Goal: Contribute content: Add original content to the website for others to see

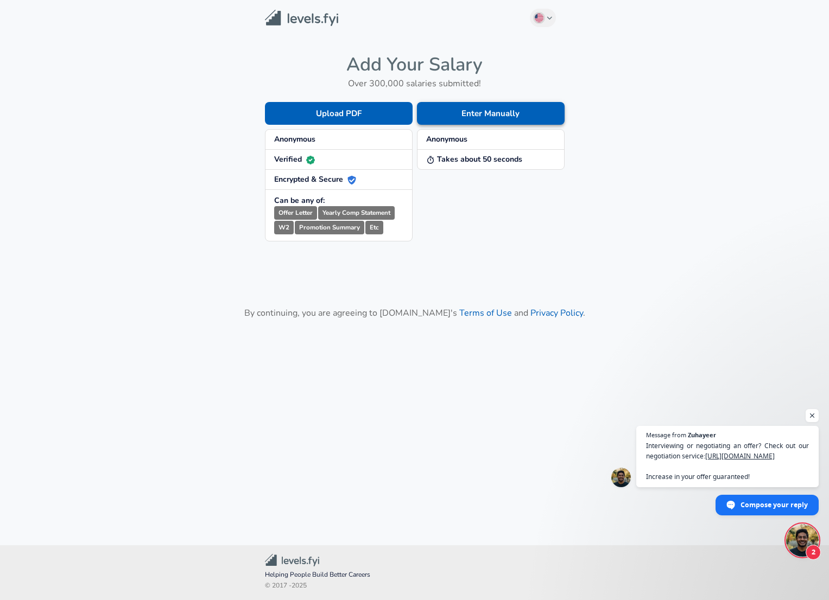
click at [468, 113] on button "Enter Manually" at bounding box center [491, 113] width 148 height 23
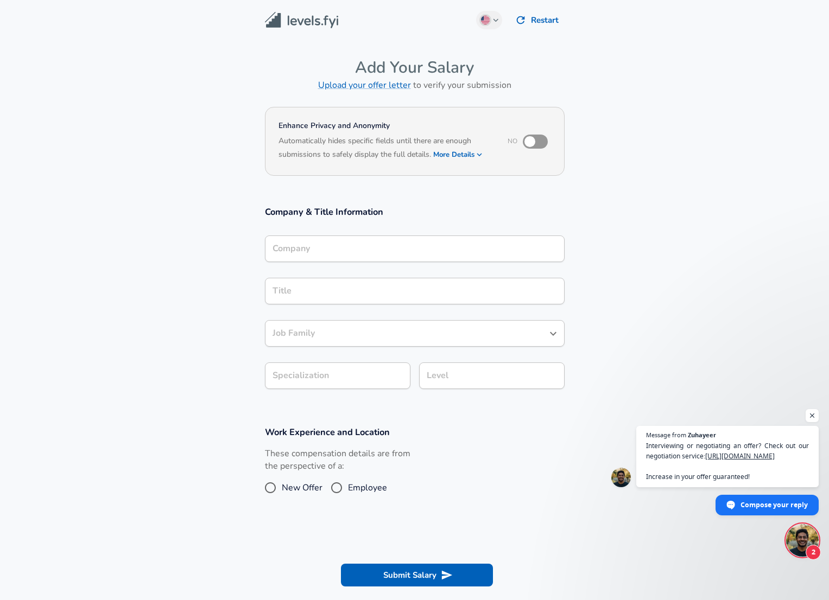
click at [372, 253] on div "Company" at bounding box center [415, 249] width 300 height 27
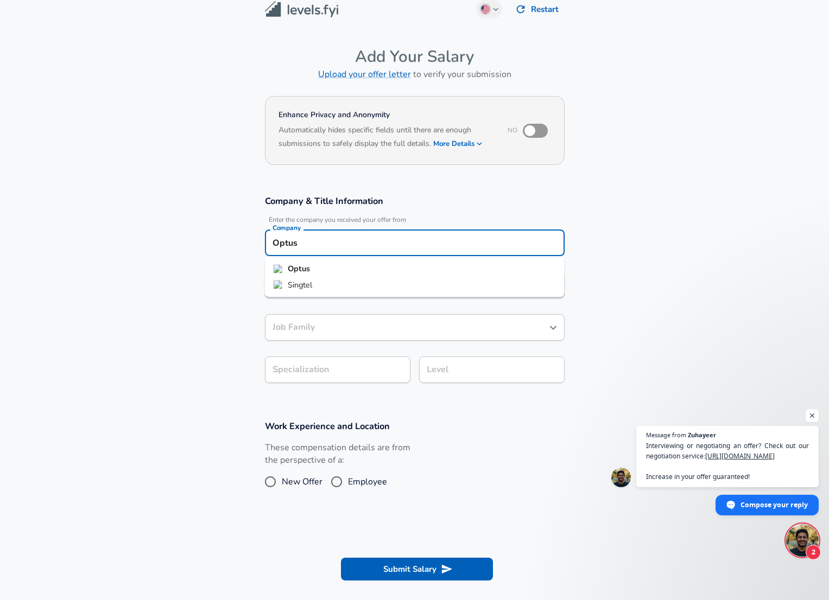
click at [294, 263] on span "Optus" at bounding box center [299, 269] width 22 height 12
type input "Optus"
click at [292, 284] on input "Title" at bounding box center [415, 285] width 290 height 17
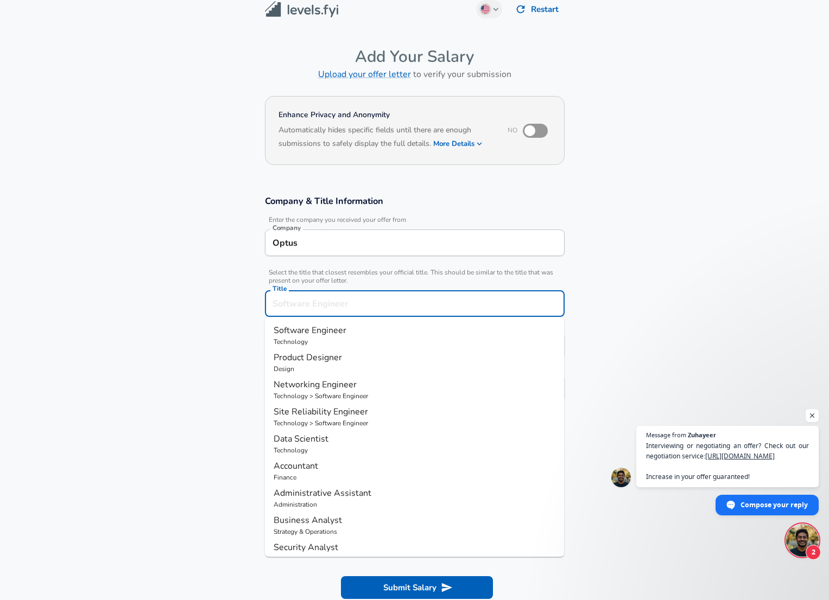
scroll to position [33, 0]
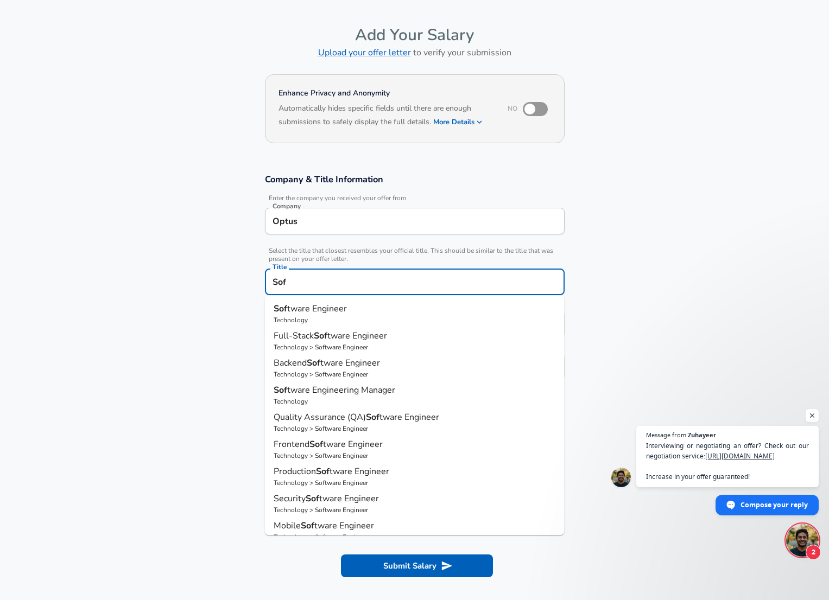
click at [300, 307] on span "tware Engineer" at bounding box center [317, 309] width 60 height 12
type input "Software Engineer"
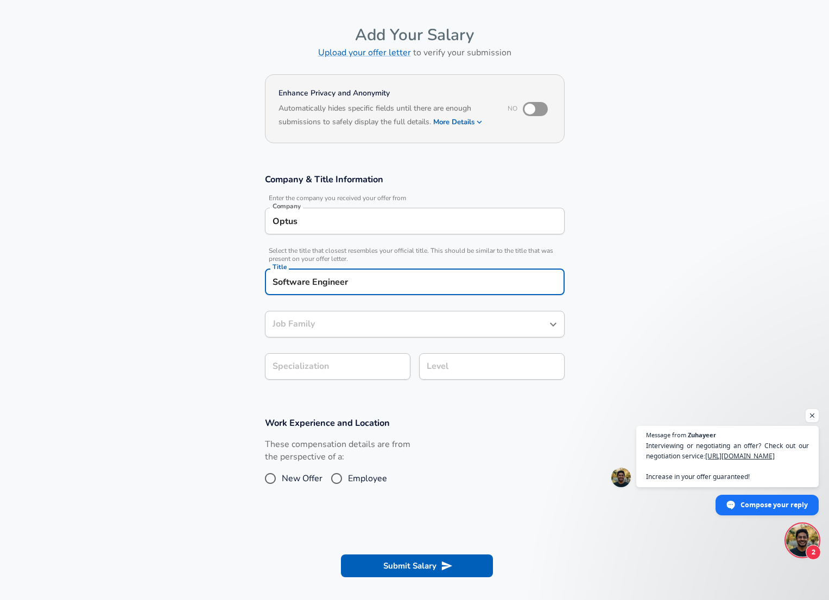
type input "Software Engineer"
click at [271, 282] on input "Software Engineer" at bounding box center [415, 282] width 290 height 17
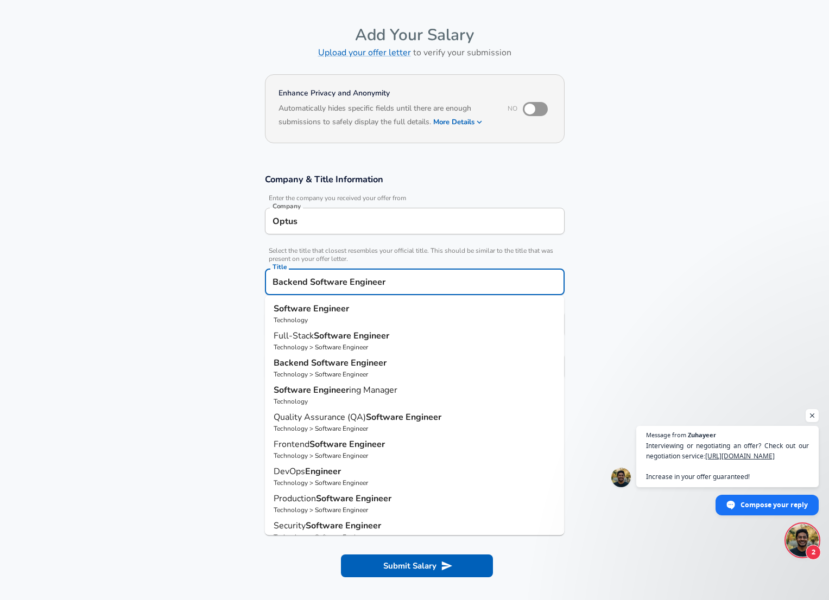
click at [316, 282] on input "Backend Software Engineer" at bounding box center [415, 282] width 290 height 17
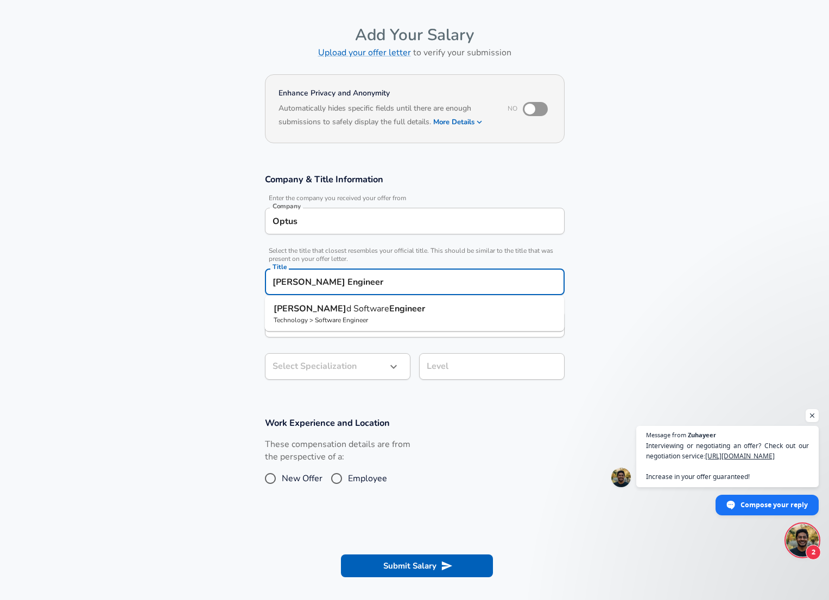
click at [346, 305] on span "d Software" at bounding box center [367, 309] width 43 height 12
type input "Backend Software Engineer"
type input "API Development (Back-End)"
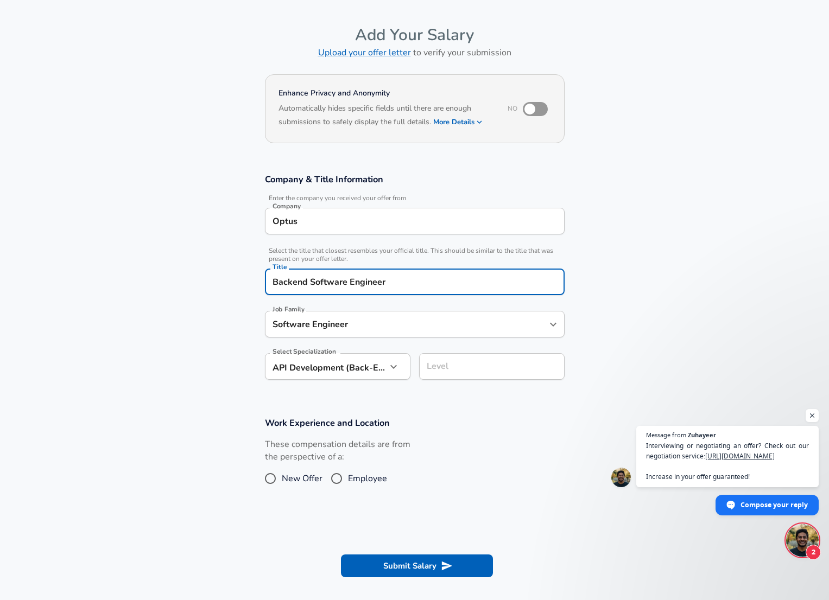
type input "Backend Software Engineer"
click at [321, 327] on input "Software Engineer" at bounding box center [407, 324] width 274 height 17
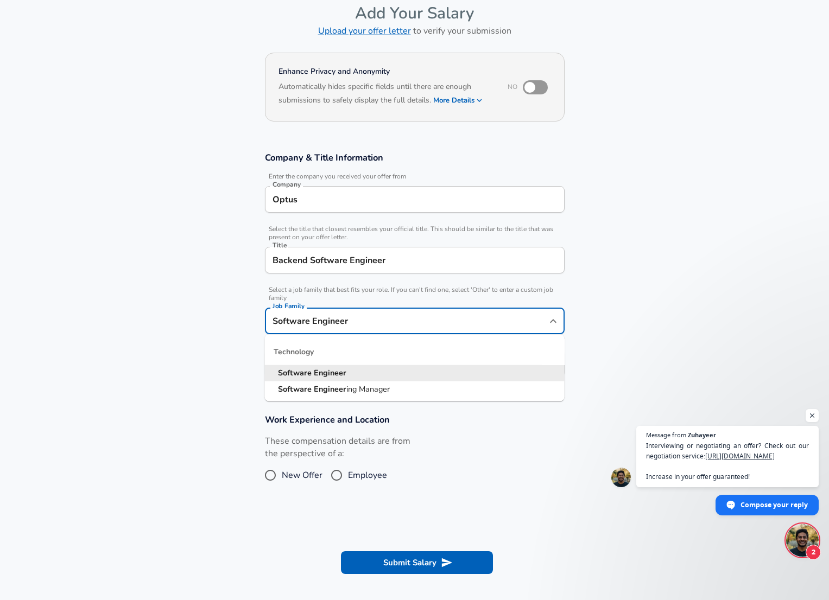
click at [363, 326] on input "Software Engineer" at bounding box center [407, 321] width 274 height 17
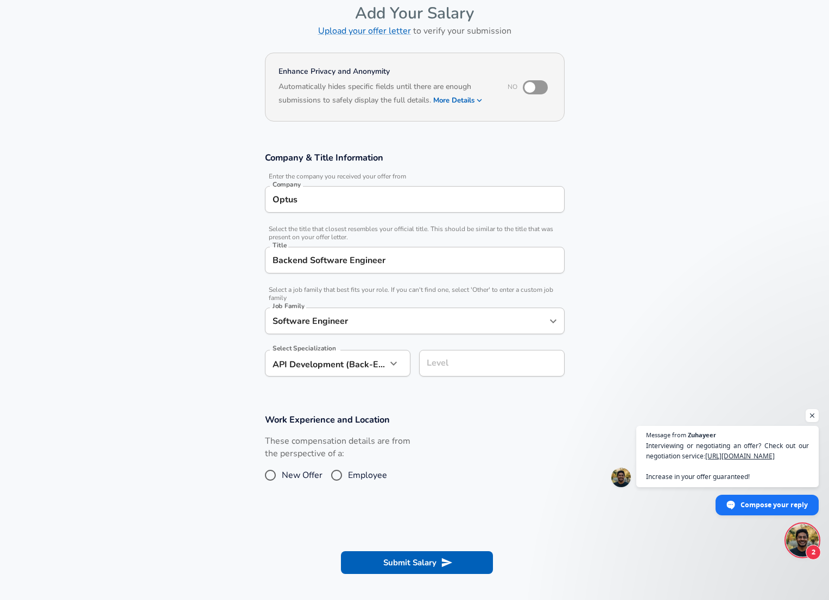
click at [218, 343] on section "Company & Title Information Enter the company you received your offer from Comp…" at bounding box center [414, 270] width 829 height 262
click at [340, 352] on body "English ([GEOGRAPHIC_DATA]) Change Restart Add Your Salary Upload your offer le…" at bounding box center [414, 246] width 829 height 600
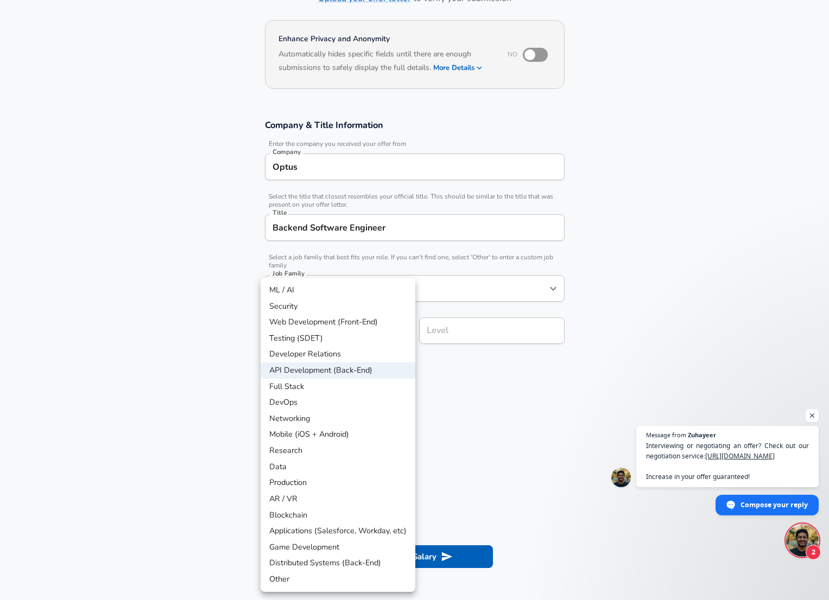
click at [483, 327] on div at bounding box center [414, 300] width 829 height 600
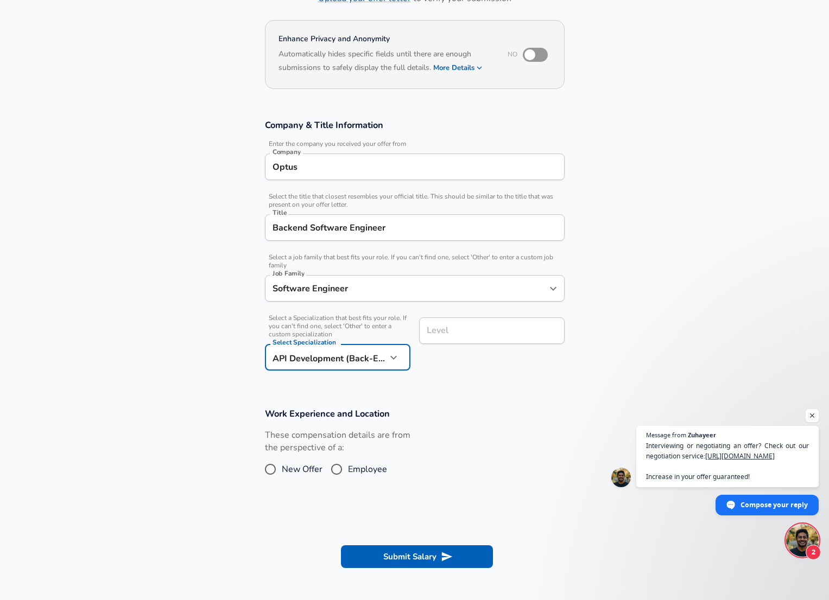
click at [464, 332] on input "Level" at bounding box center [492, 330] width 136 height 17
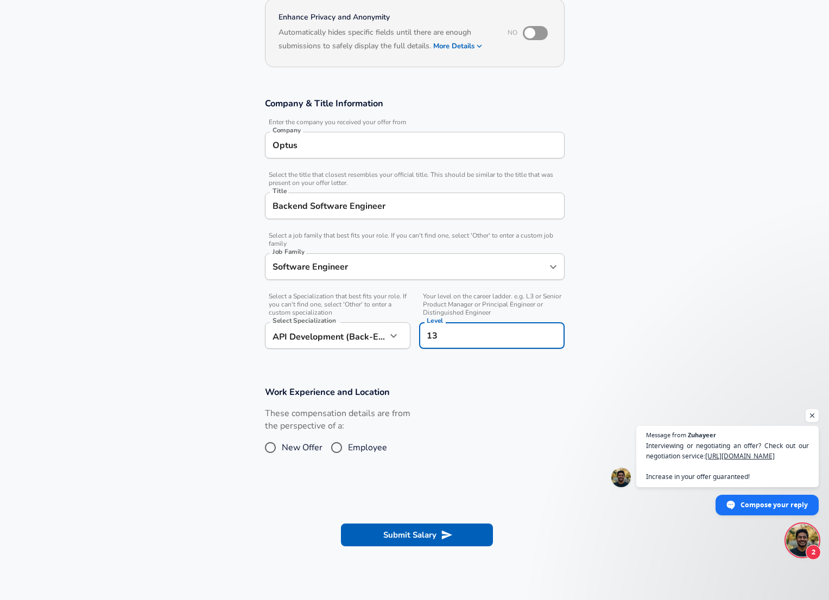
type input "13"
click at [353, 440] on label "Employee" at bounding box center [356, 447] width 62 height 17
click at [348, 440] on input "Employee" at bounding box center [336, 447] width 23 height 17
radio input "true"
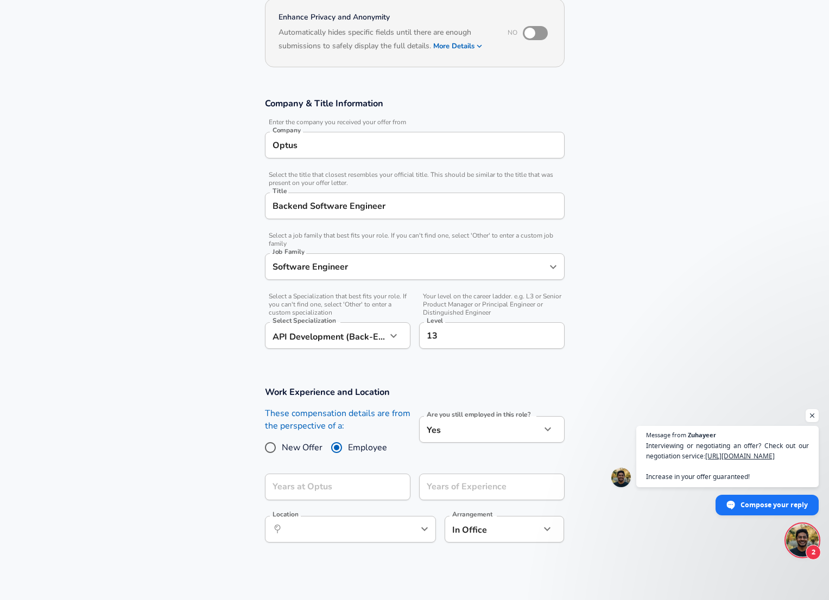
scroll to position [186, 0]
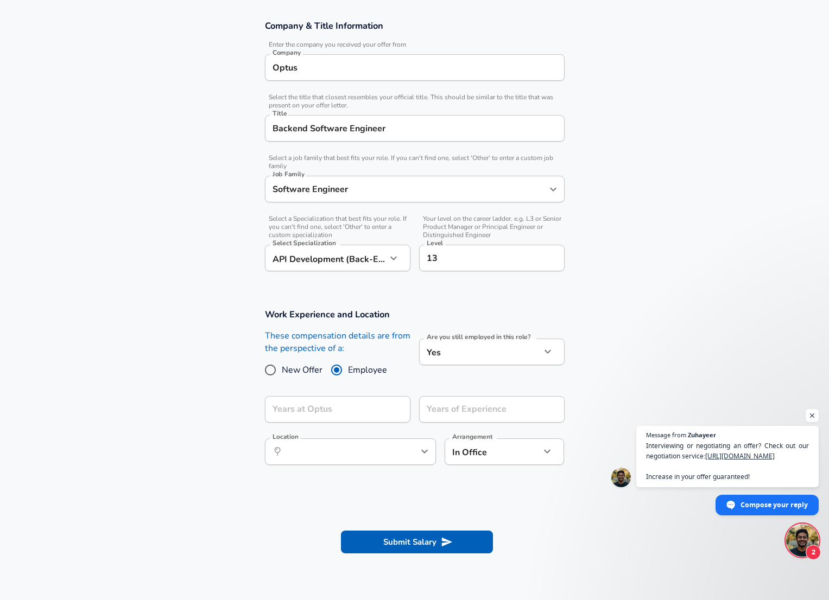
click at [349, 423] on div "Years at Optus Years at [GEOGRAPHIC_DATA]" at bounding box center [337, 410] width 145 height 29
click at [356, 410] on input "Years at Optus" at bounding box center [326, 409] width 122 height 27
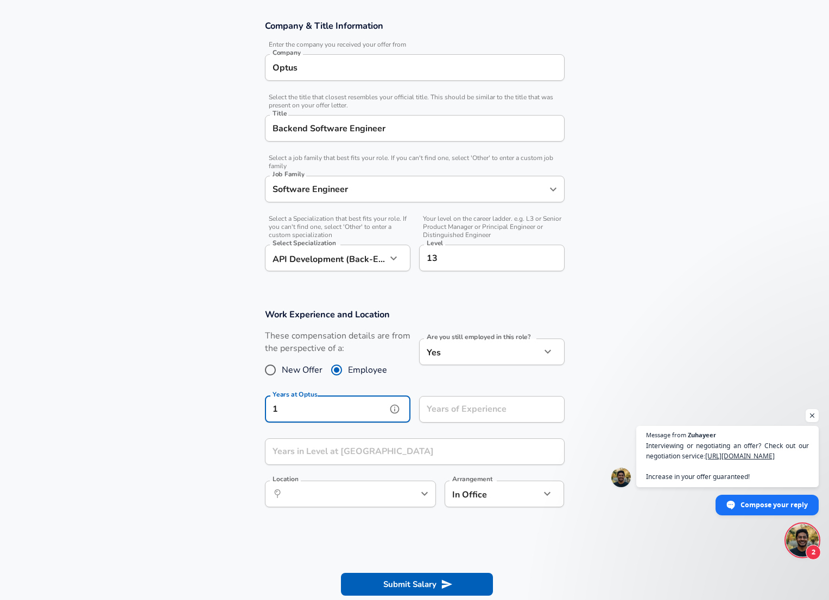
type input "1"
click at [460, 403] on div "Years of Experience Years of Experience" at bounding box center [491, 410] width 145 height 29
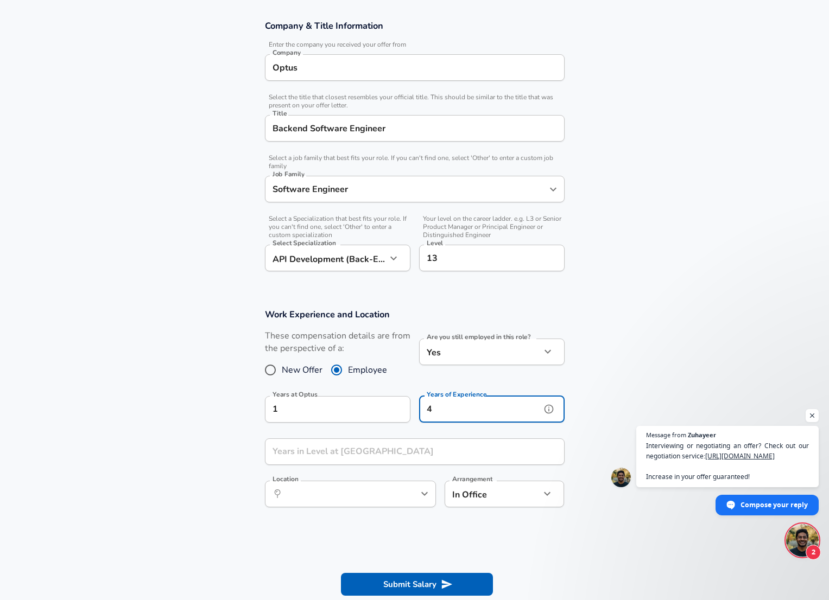
type input "4"
click at [383, 457] on input "Years in Level at [GEOGRAPHIC_DATA]" at bounding box center [403, 452] width 276 height 27
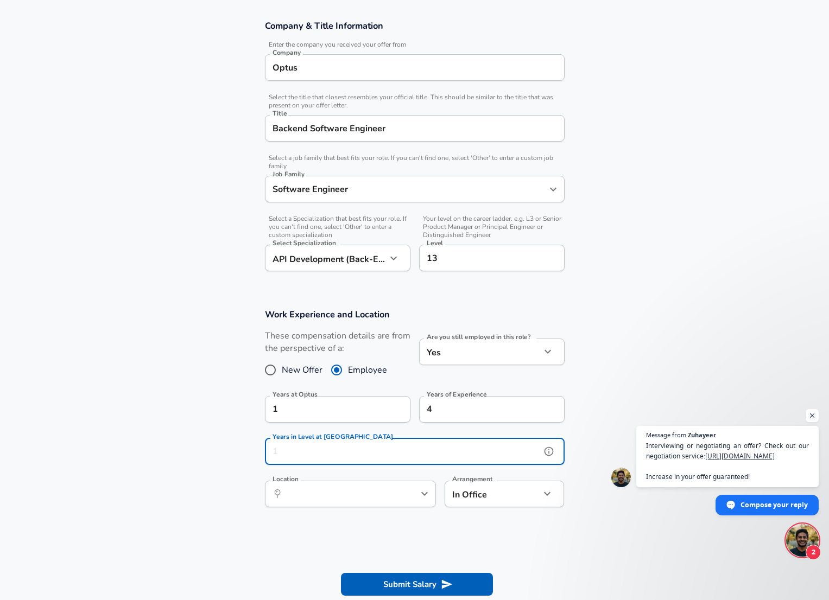
type input "2"
type input "1"
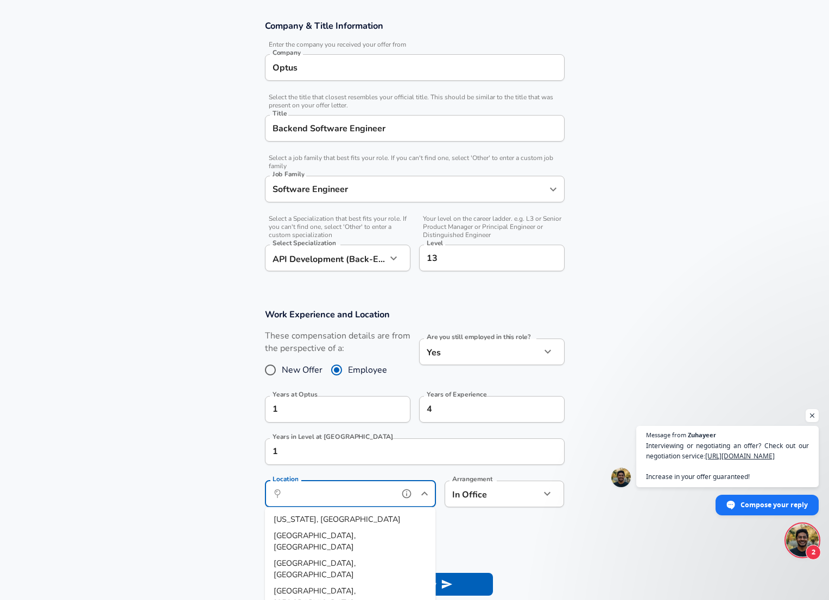
click at [343, 490] on input "Location" at bounding box center [338, 494] width 111 height 17
click at [330, 520] on span "y, [GEOGRAPHIC_DATA], [GEOGRAPHIC_DATA]" at bounding box center [330, 525] width 112 height 23
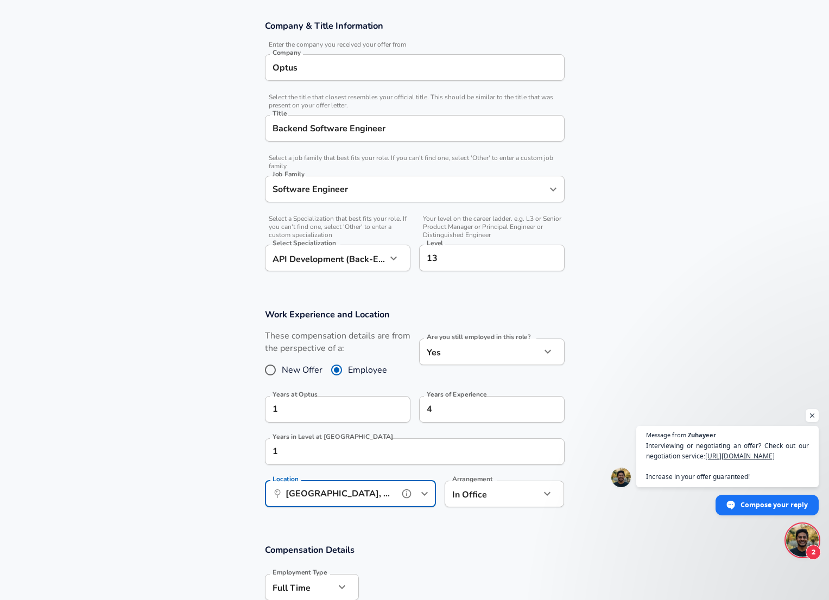
type input "[GEOGRAPHIC_DATA], [GEOGRAPHIC_DATA], [GEOGRAPHIC_DATA]"
click at [490, 414] on body "English ([GEOGRAPHIC_DATA]) Change Restart Add Your Salary Upload your offer le…" at bounding box center [414, 114] width 829 height 600
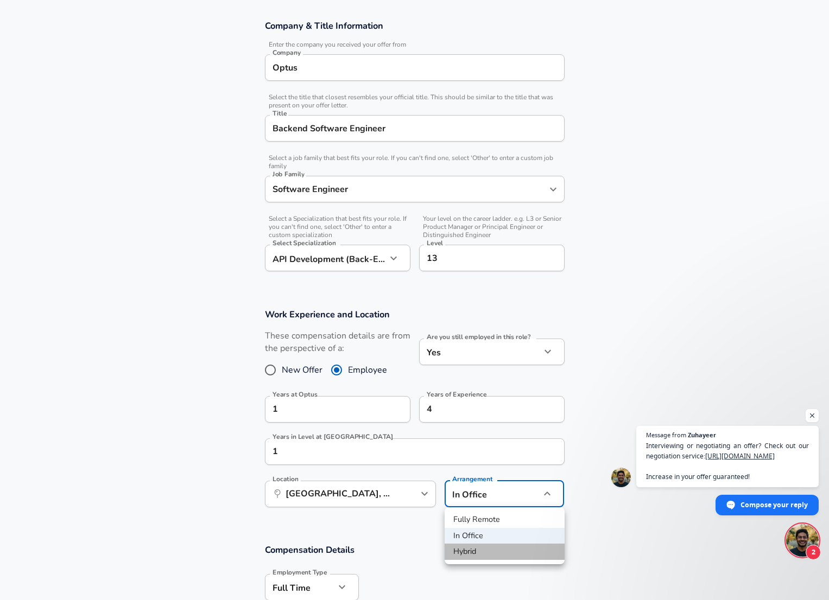
click at [473, 554] on li "Hybrid" at bounding box center [505, 552] width 120 height 16
type input "hybrid"
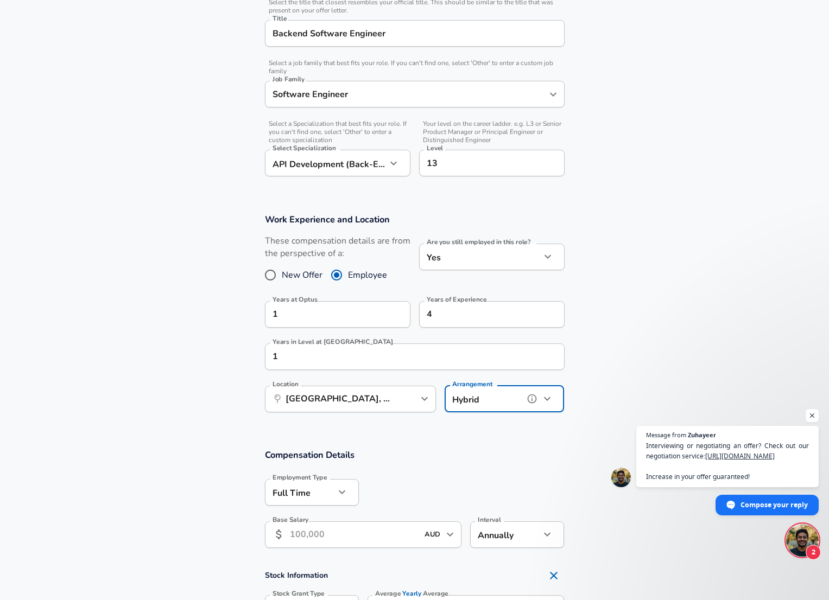
scroll to position [315, 0]
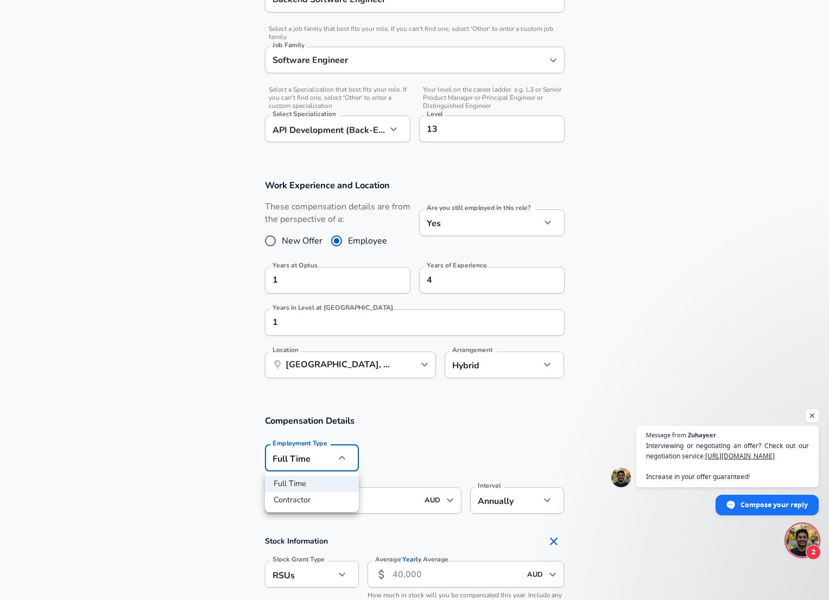
click at [434, 435] on div at bounding box center [414, 300] width 829 height 600
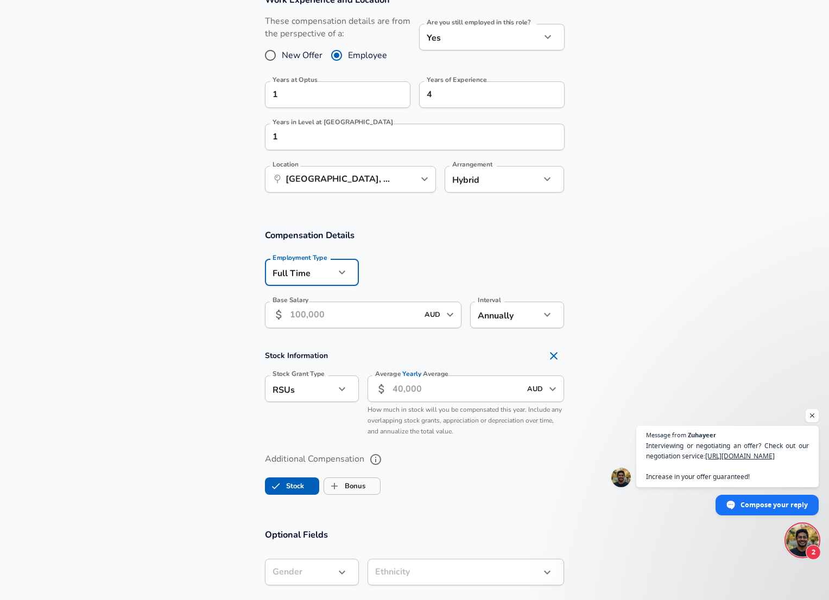
scroll to position [542, 0]
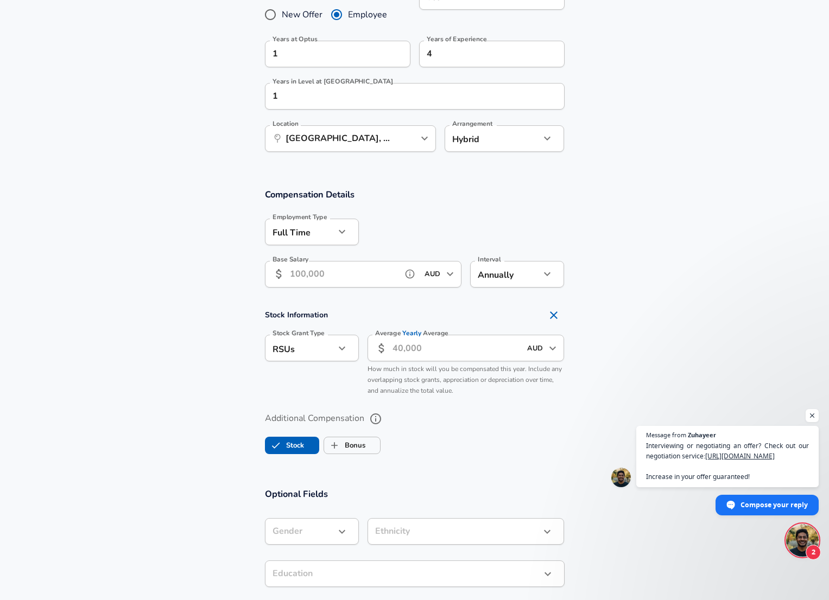
click at [355, 267] on input "Base Salary" at bounding box center [344, 274] width 108 height 27
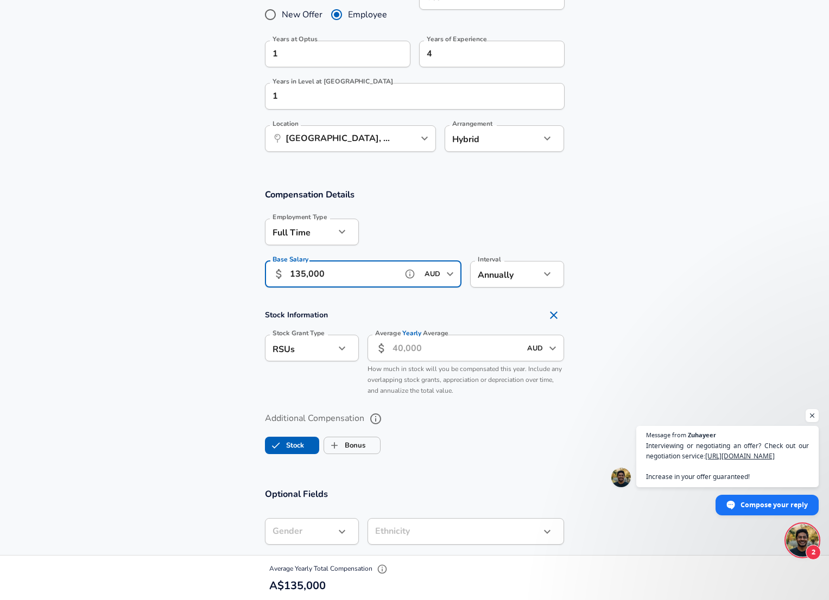
type input "135,000"
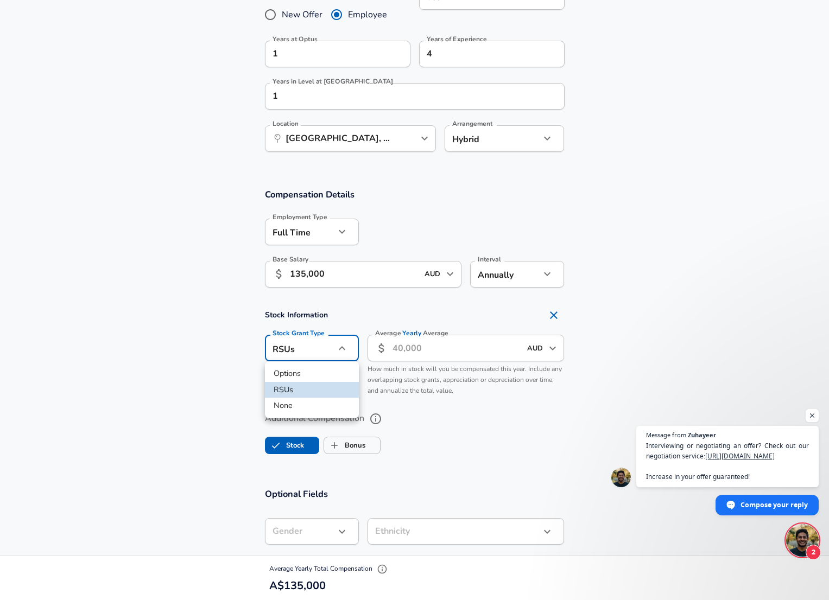
click at [299, 369] on li "Options" at bounding box center [312, 374] width 94 height 16
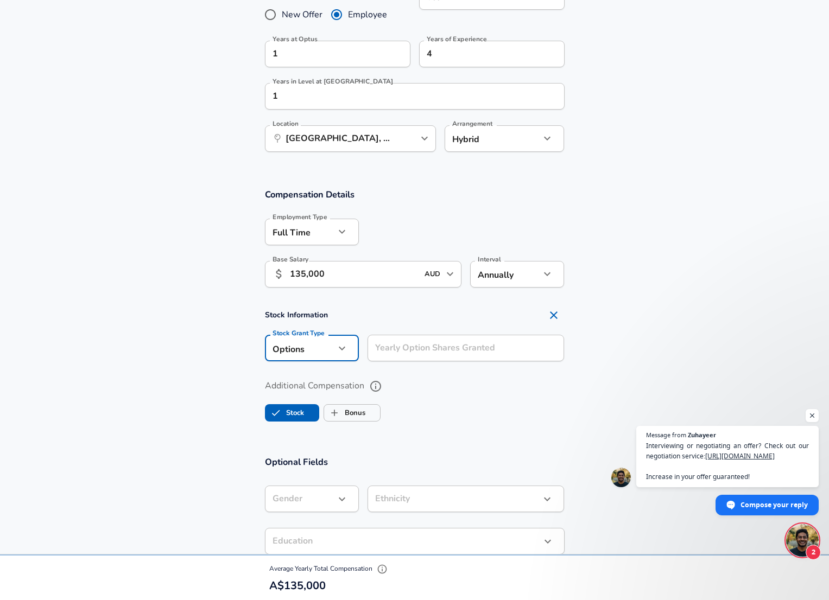
click at [301, 406] on li "None" at bounding box center [312, 406] width 94 height 16
type input "none"
click at [302, 415] on label "Stock" at bounding box center [284, 413] width 39 height 21
checkbox input "false"
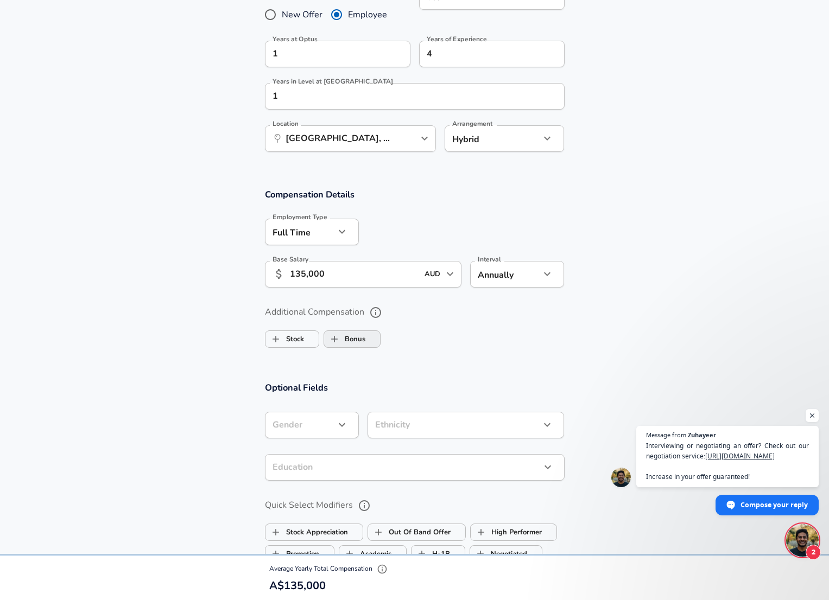
click at [351, 341] on label "Bonus" at bounding box center [344, 339] width 41 height 21
checkbox input "true"
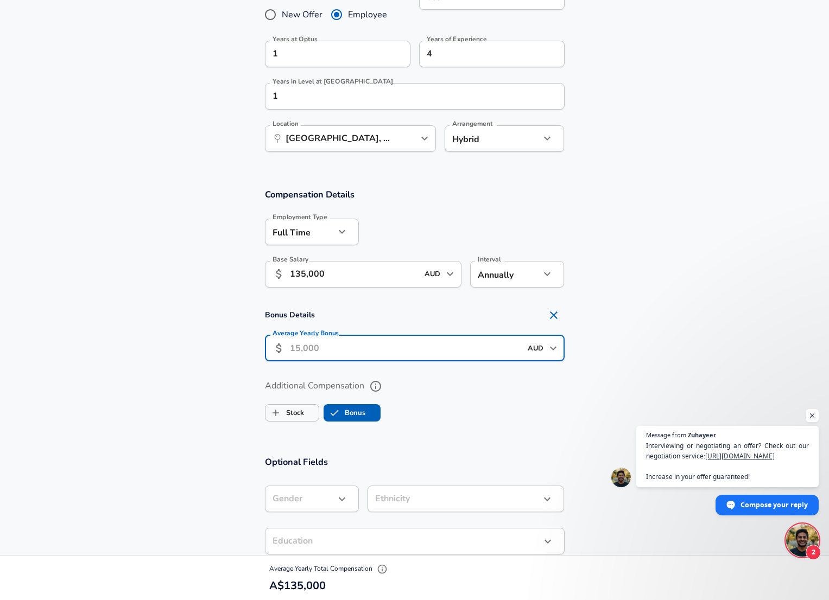
click at [351, 346] on input "Average Yearly Bonus" at bounding box center [405, 348] width 231 height 27
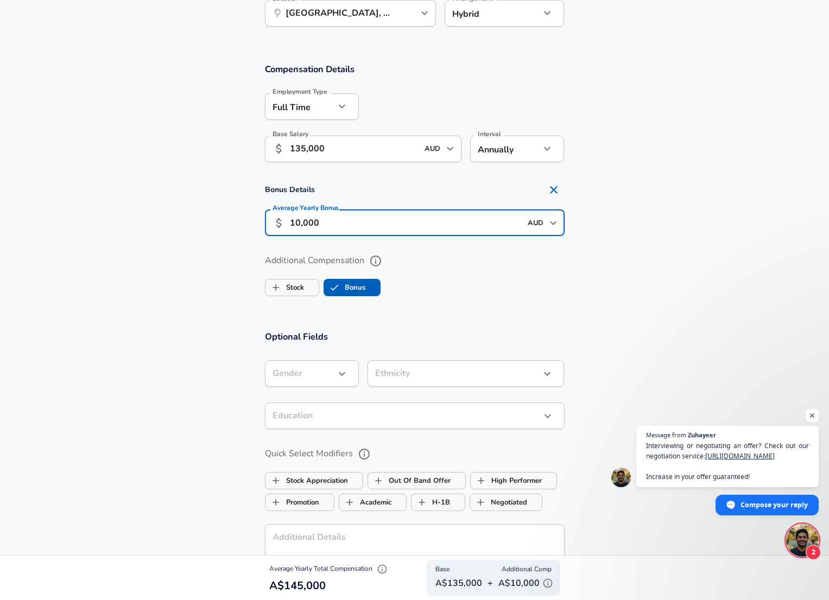
scroll to position [661, 0]
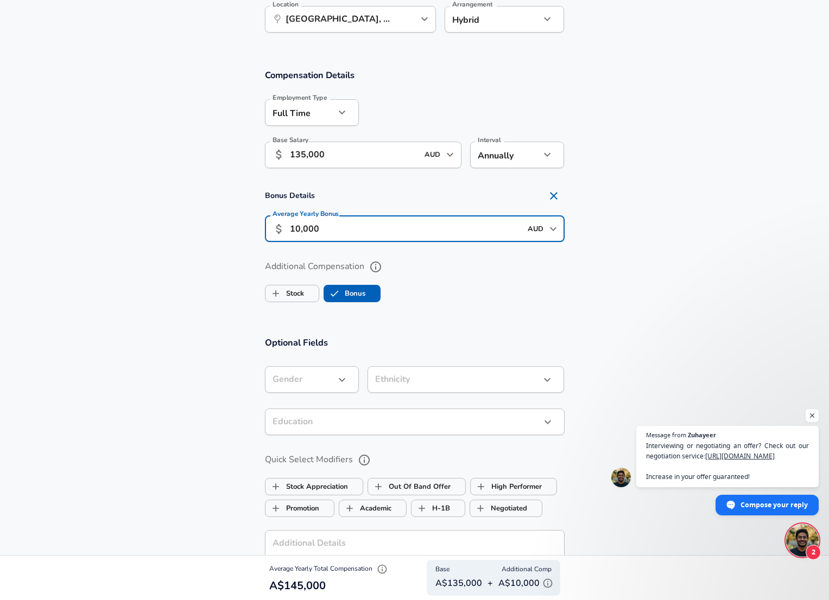
type input "10,000"
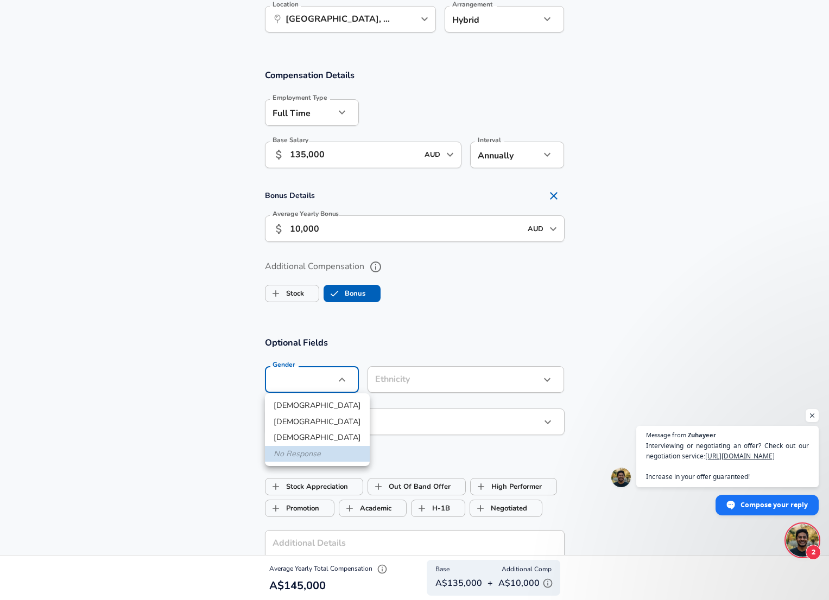
click at [302, 406] on li "[DEMOGRAPHIC_DATA]" at bounding box center [317, 406] width 105 height 16
type input "[DEMOGRAPHIC_DATA]"
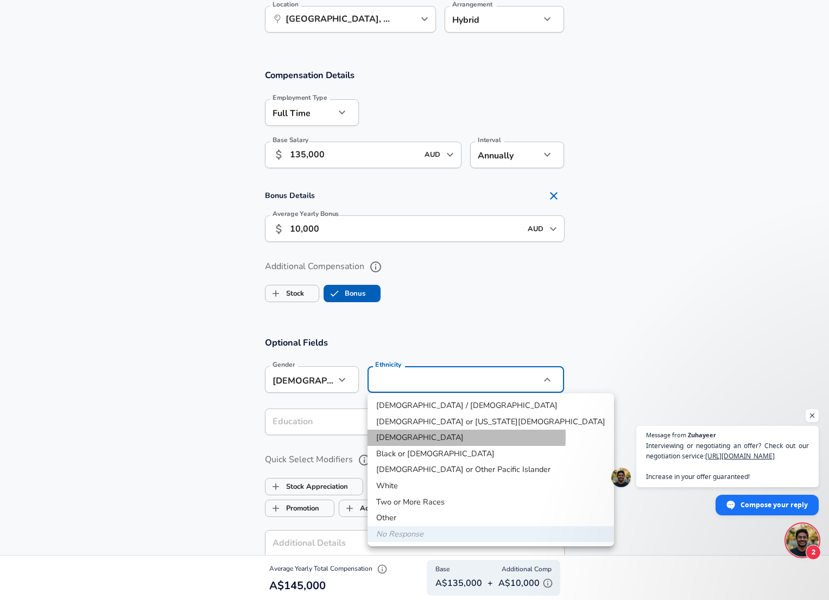
click at [421, 436] on li "[DEMOGRAPHIC_DATA]" at bounding box center [491, 438] width 246 height 16
type input "[DEMOGRAPHIC_DATA]"
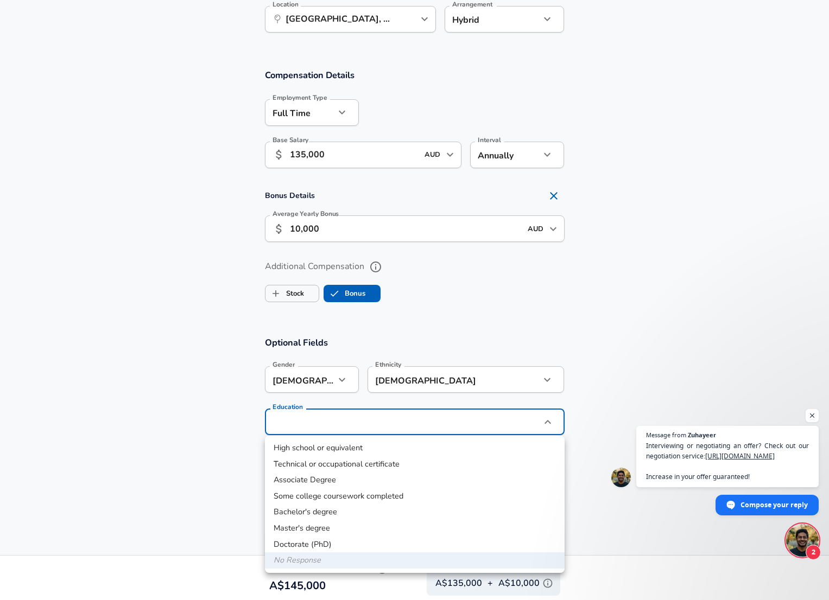
click at [290, 530] on li "Master's degree" at bounding box center [415, 529] width 300 height 16
type input "Masters degree"
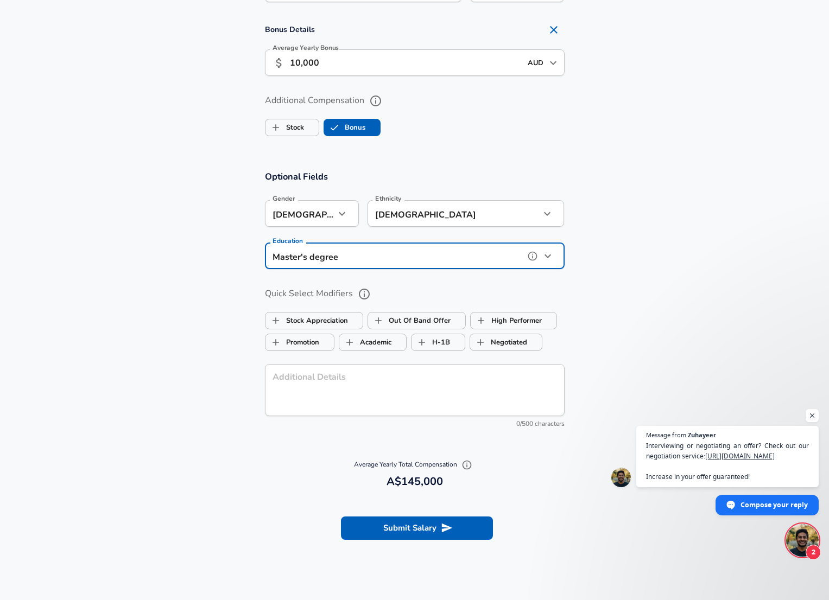
scroll to position [1008, 0]
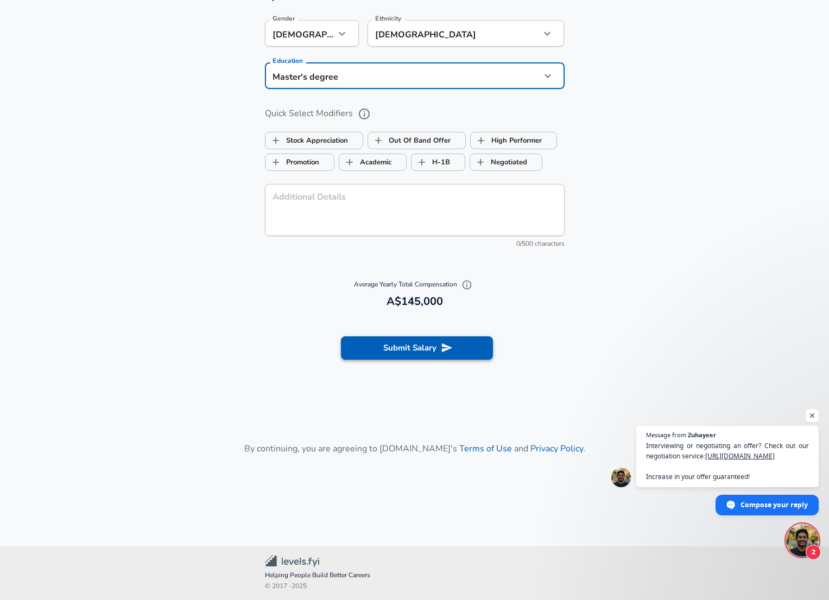
click at [437, 348] on button "Submit Salary" at bounding box center [417, 348] width 152 height 23
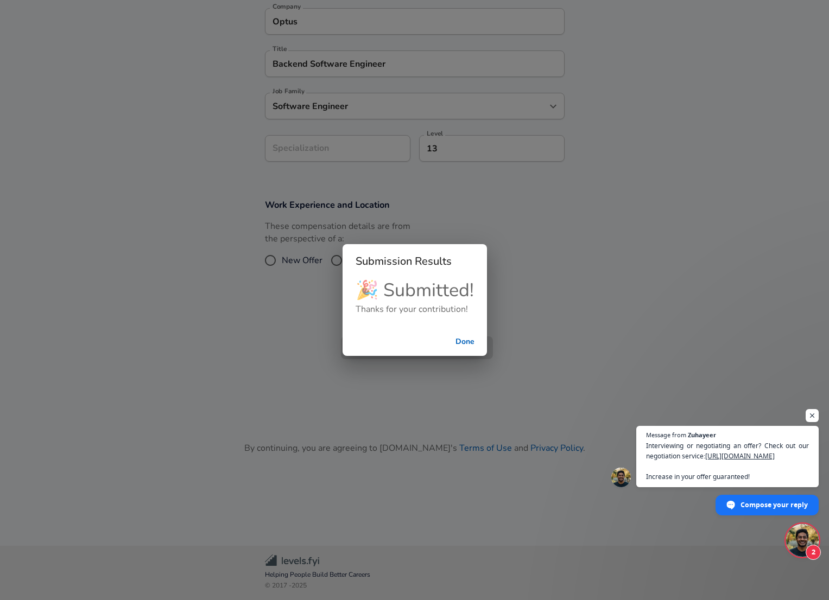
scroll to position [227, 0]
